Goal: Transaction & Acquisition: Purchase product/service

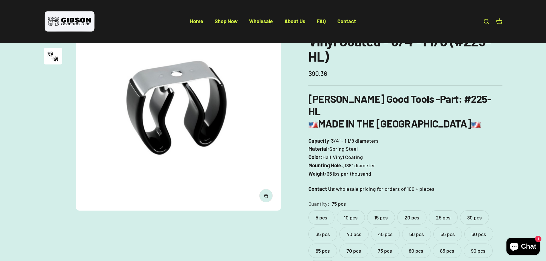
scroll to position [86, 0]
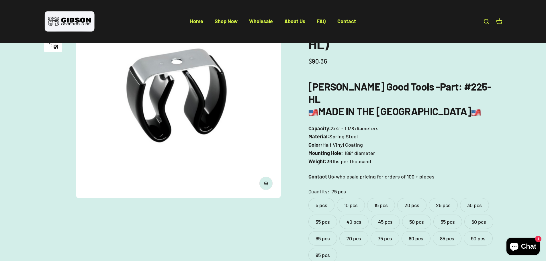
click at [468, 198] on label "30 pcs" at bounding box center [474, 205] width 29 height 14
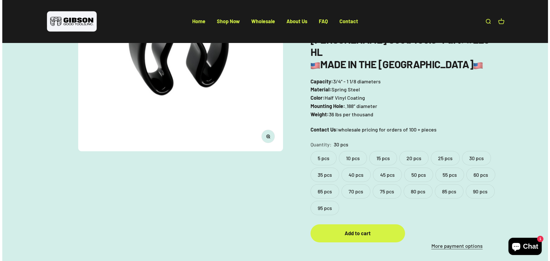
scroll to position [143, 0]
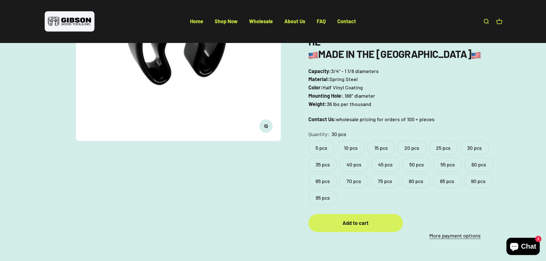
click at [372, 219] on div "Add to cart" at bounding box center [356, 223] width 72 height 8
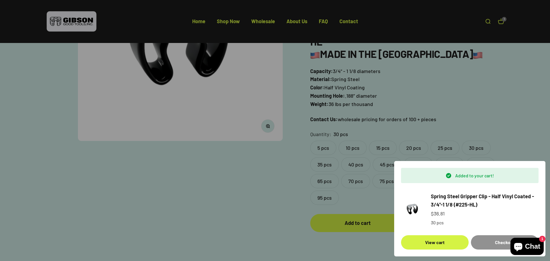
click at [491, 243] on div "Checkout" at bounding box center [505, 242] width 54 height 7
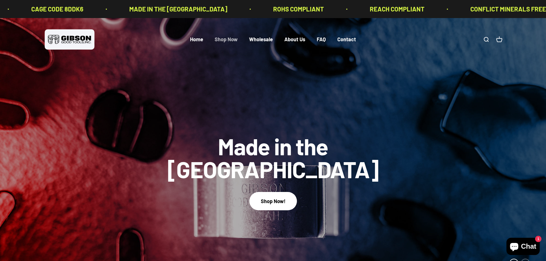
click at [221, 38] on link "Shop Now" at bounding box center [226, 39] width 23 height 6
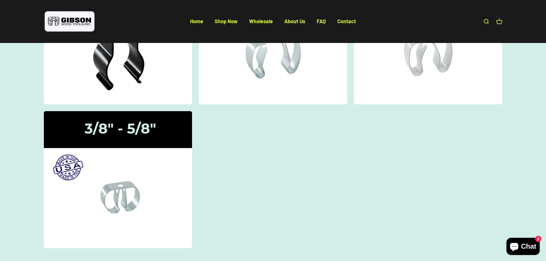
scroll to position [57, 0]
